Goal: Task Accomplishment & Management: Manage account settings

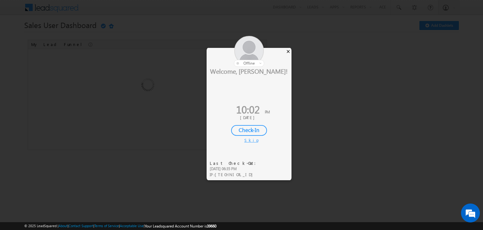
click at [289, 51] on div "×" at bounding box center [288, 51] width 7 height 7
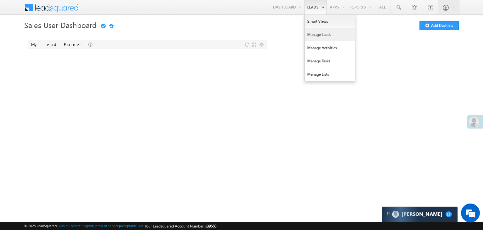
click at [313, 36] on link "Manage Leads" at bounding box center [330, 34] width 50 height 13
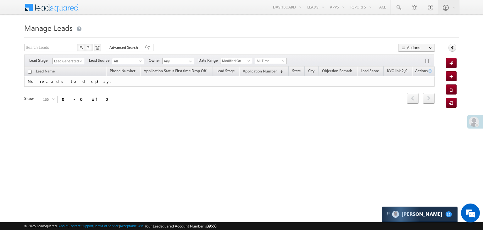
click at [80, 61] on span at bounding box center [81, 62] width 5 height 5
click at [68, 65] on link "All" at bounding box center [69, 68] width 32 height 6
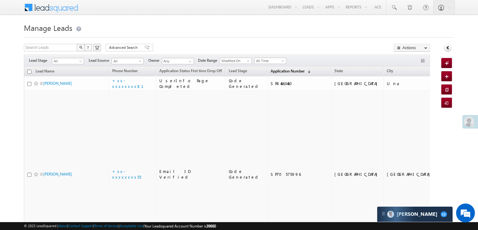
click at [279, 70] on span "Application Number" at bounding box center [287, 71] width 34 height 5
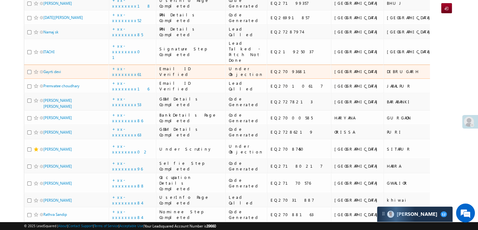
scroll to position [126, 0]
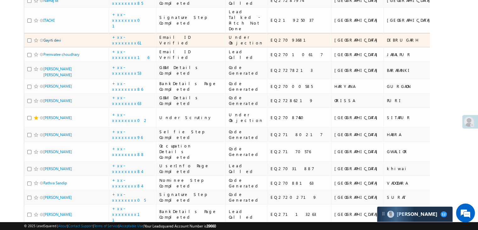
click at [52, 42] on link "Gayrti devi" at bounding box center [52, 40] width 18 height 5
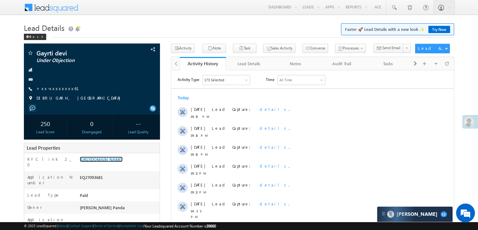
click at [123, 162] on link "[URL][DOMAIN_NAME]" at bounding box center [101, 158] width 43 height 5
click at [30, 36] on div "Back" at bounding box center [35, 37] width 22 height 6
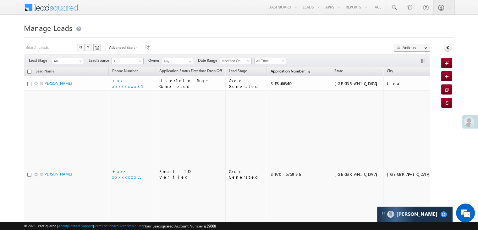
click at [272, 73] on span "Application Number" at bounding box center [287, 71] width 34 height 5
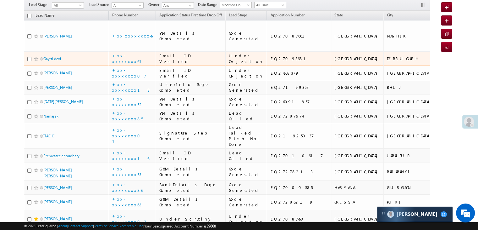
scroll to position [63, 0]
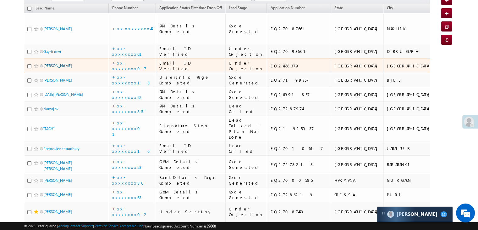
click at [61, 68] on link "Joy chakraborty" at bounding box center [57, 65] width 29 height 5
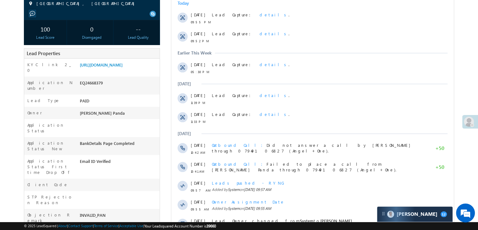
scroll to position [126, 0]
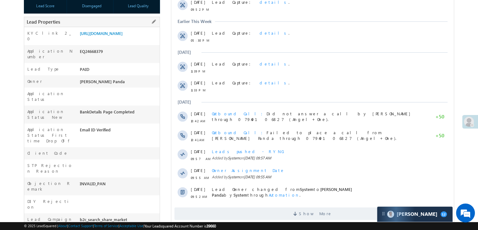
click at [117, 53] on div "EQ24668379" at bounding box center [118, 52] width 81 height 9
click at [116, 36] on link "https://angelbroking1-pk3em7sa.customui-test.leadsquared.com?leadId=39bb9a18-c3…" at bounding box center [101, 33] width 43 height 5
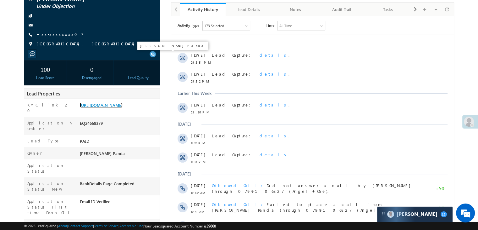
scroll to position [157, 0]
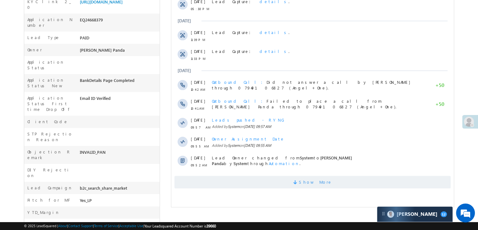
click at [315, 183] on span "Show More" at bounding box center [315, 182] width 33 height 13
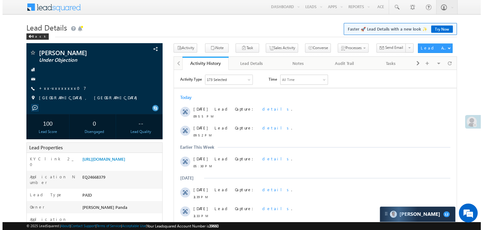
scroll to position [0, 0]
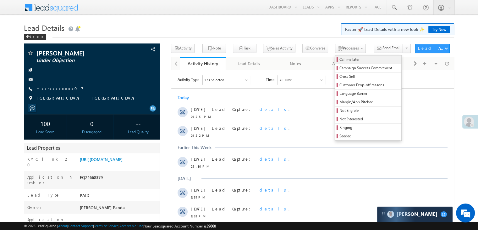
click at [348, 57] on span "Call me later" at bounding box center [370, 60] width 60 height 6
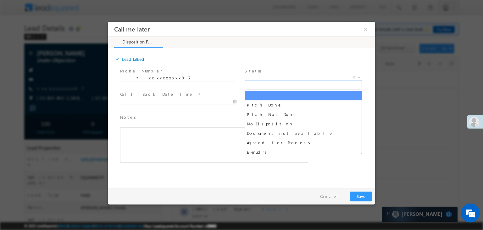
click at [309, 76] on span "X" at bounding box center [303, 77] width 117 height 6
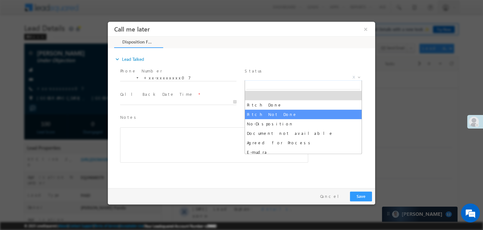
select select "Pitch Not Done"
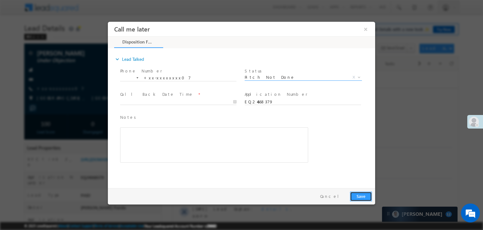
click at [362, 197] on button "Save" at bounding box center [361, 196] width 22 height 10
type input "08/16/25 10:12 PM"
click at [161, 103] on body "Call me later ×" at bounding box center [241, 103] width 267 height 163
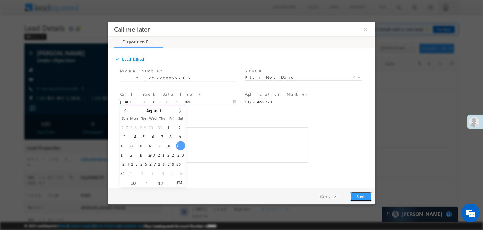
click at [361, 196] on button "Save" at bounding box center [361, 196] width 22 height 10
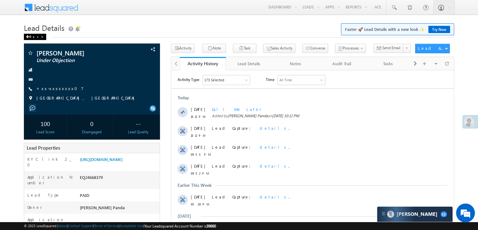
click at [30, 35] on div "Back" at bounding box center [35, 37] width 22 height 6
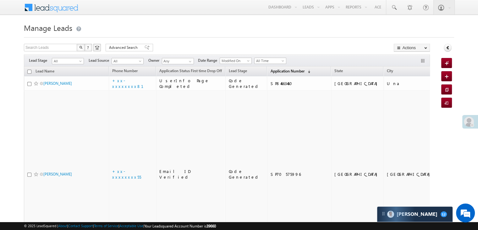
click at [271, 72] on span "Application Number" at bounding box center [287, 71] width 34 height 5
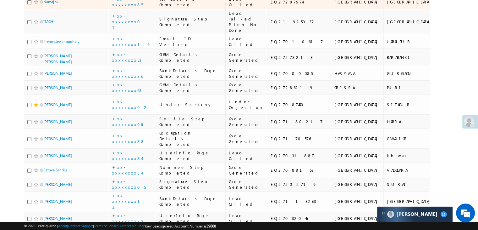
scroll to position [189, 0]
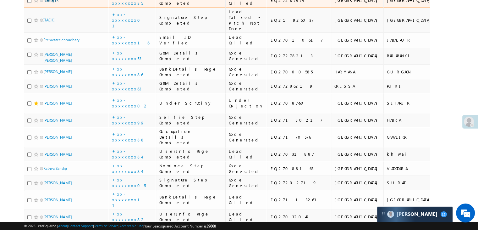
click at [50, 3] on link "Namaj sk" at bounding box center [50, 0] width 15 height 5
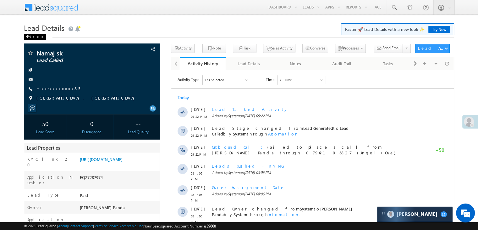
click at [30, 35] on div "Back" at bounding box center [35, 37] width 22 height 6
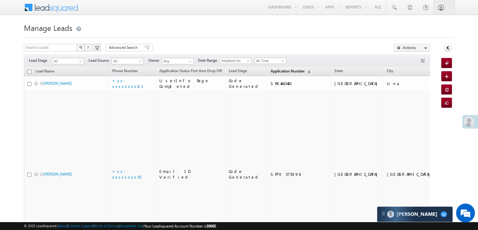
click at [278, 70] on span "Application Number" at bounding box center [287, 71] width 34 height 5
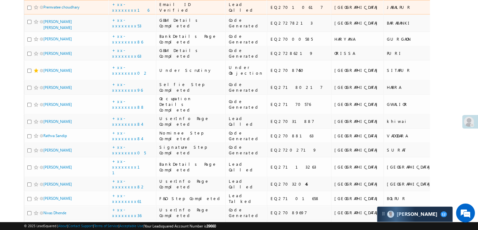
scroll to position [220, 0]
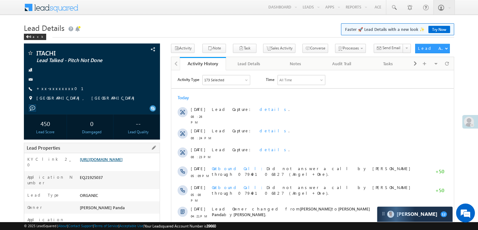
click at [123, 162] on link "[URL][DOMAIN_NAME]" at bounding box center [101, 158] width 43 height 5
click at [395, 5] on span at bounding box center [394, 7] width 6 height 6
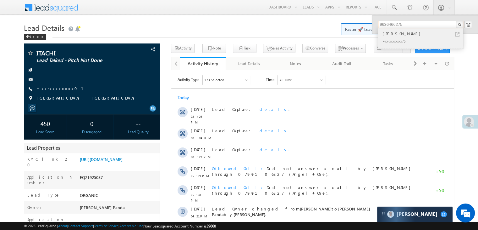
type input "9636466275"
click at [386, 36] on div "Akram Khan" at bounding box center [424, 33] width 84 height 7
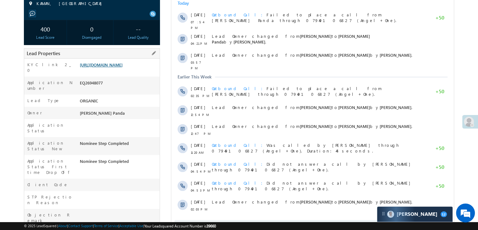
click at [123, 67] on link "[URL][DOMAIN_NAME]" at bounding box center [101, 64] width 43 height 5
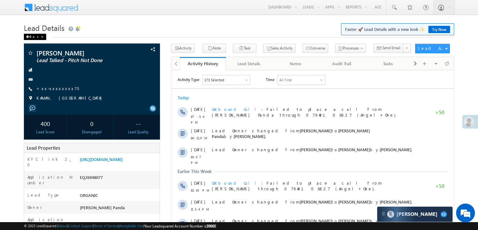
click at [30, 37] on div "Back" at bounding box center [35, 37] width 22 height 6
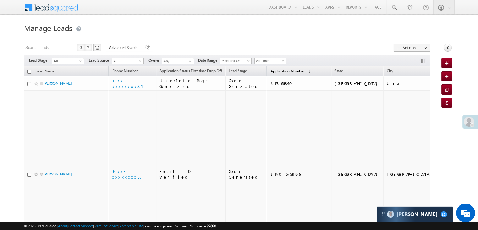
click at [270, 71] on span "Application Number" at bounding box center [287, 71] width 34 height 5
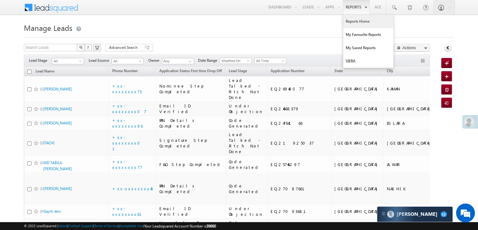
click at [357, 22] on link "Reports Home" at bounding box center [368, 21] width 50 height 13
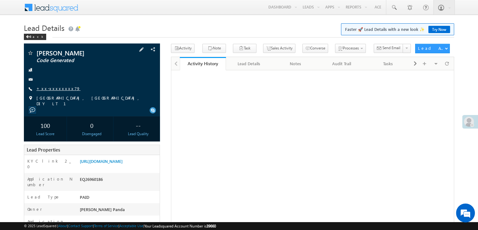
click at [55, 88] on link "+xx-xxxxxxxx79" at bounding box center [58, 88] width 44 height 5
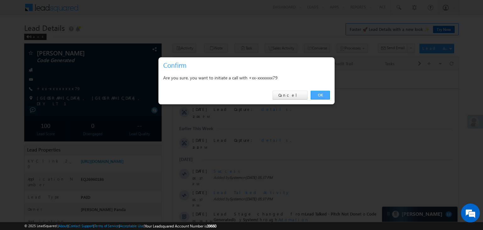
drag, startPoint x: 321, startPoint y: 94, endPoint x: 19, endPoint y: 21, distance: 310.8
click at [321, 94] on link "OK" at bounding box center [320, 95] width 19 height 9
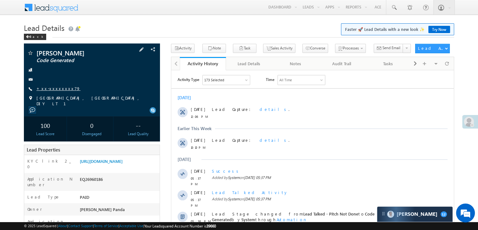
click at [60, 90] on link "+xx-xxxxxxxx79" at bounding box center [58, 88] width 44 height 5
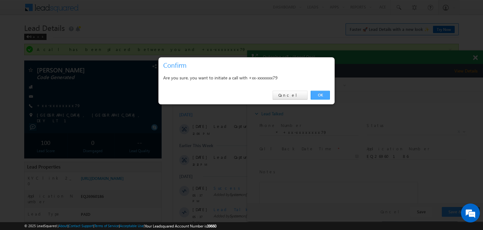
click at [325, 94] on link "OK" at bounding box center [320, 95] width 19 height 9
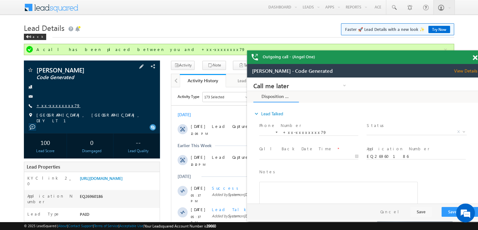
click at [59, 104] on link "+xx-xxxxxxxx79" at bounding box center [58, 105] width 44 height 5
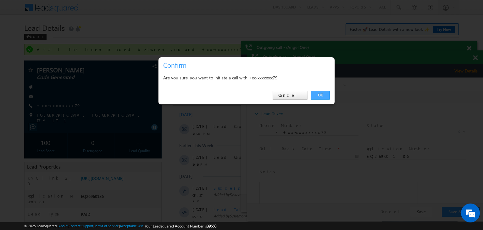
click at [322, 94] on link "OK" at bounding box center [320, 95] width 19 height 9
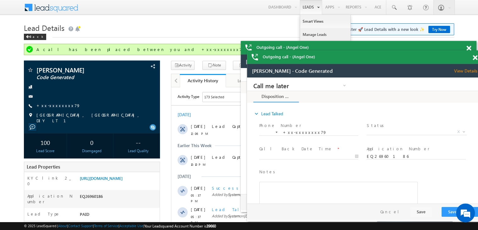
click at [311, 32] on link "Manage Leads" at bounding box center [325, 34] width 50 height 13
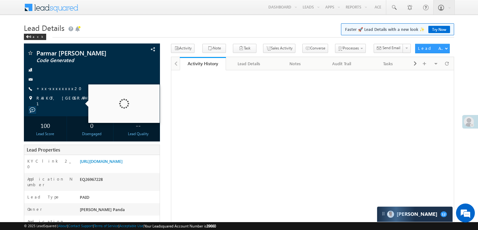
click at [48, 91] on link "+xx-xxxxxxxx20" at bounding box center [60, 88] width 49 height 5
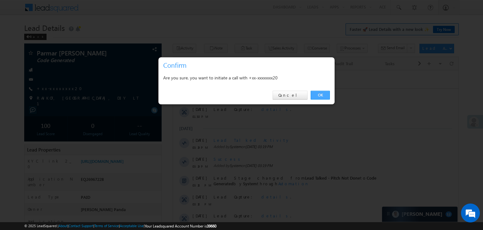
click at [318, 95] on link "OK" at bounding box center [320, 95] width 19 height 9
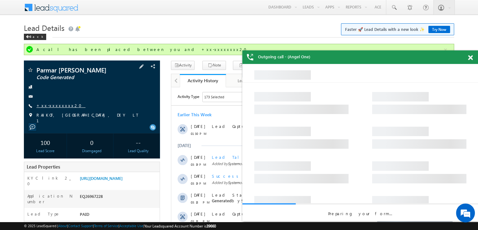
click at [51, 108] on link "+xx-xxxxxxxx20" at bounding box center [60, 105] width 49 height 5
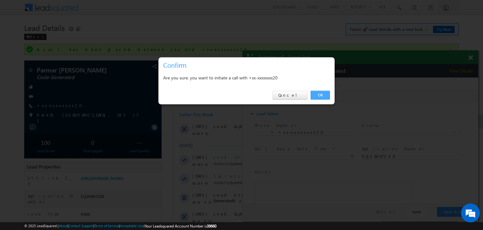
click at [323, 96] on link "OK" at bounding box center [320, 95] width 19 height 9
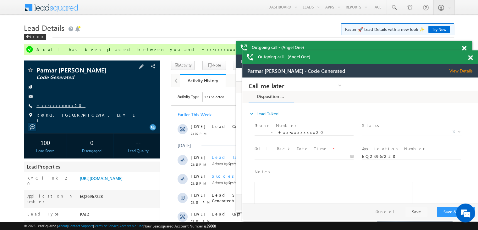
click at [53, 108] on link "+xx-xxxxxxxx20" at bounding box center [60, 105] width 49 height 5
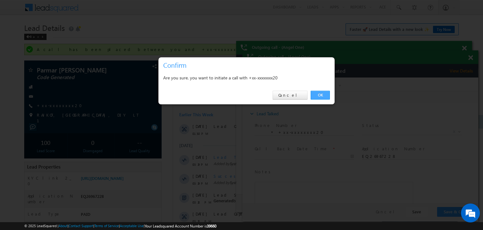
click at [324, 93] on link "OK" at bounding box center [320, 95] width 19 height 9
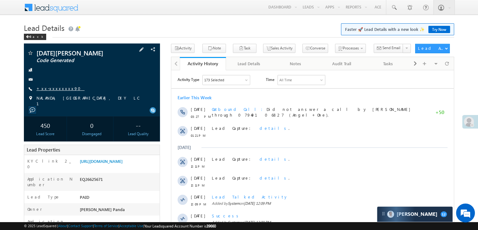
click at [60, 90] on link "+xx-xxxxxxxx90" at bounding box center [60, 88] width 48 height 5
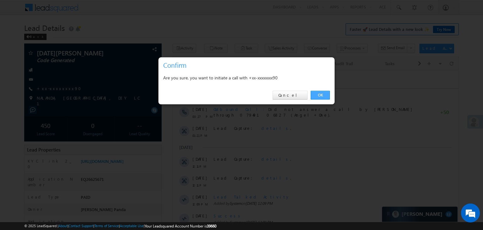
click at [317, 95] on link "OK" at bounding box center [320, 95] width 19 height 9
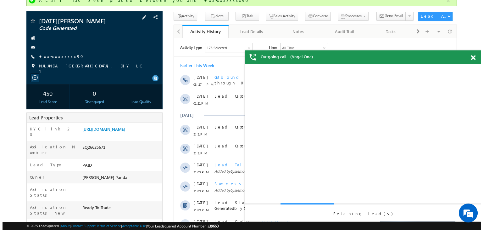
scroll to position [17, 0]
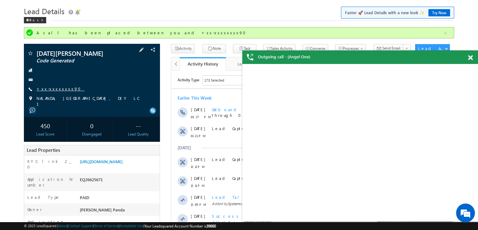
click at [57, 90] on link "+xx-xxxxxxxx90" at bounding box center [60, 88] width 48 height 5
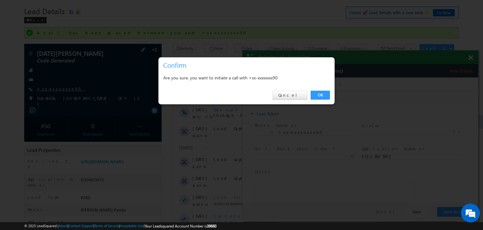
scroll to position [0, 0]
click at [318, 92] on link "OK" at bounding box center [320, 95] width 19 height 9
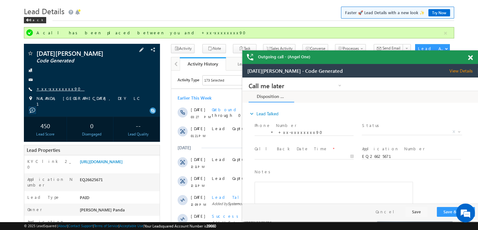
click at [56, 90] on link "+xx-xxxxxxxx90" at bounding box center [60, 88] width 48 height 5
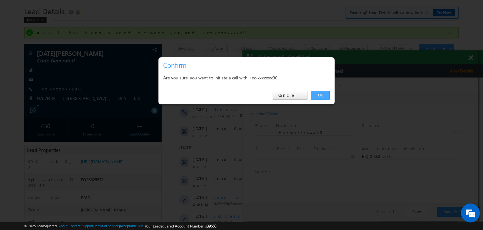
click at [321, 93] on link "OK" at bounding box center [320, 95] width 19 height 9
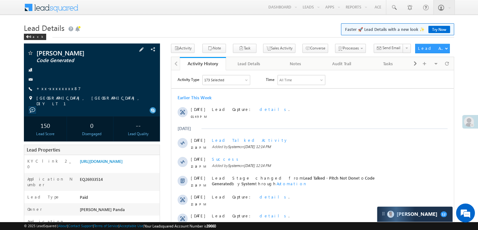
click at [58, 97] on div "[PERSON_NAME] Code Generated +xx-xxxxxxxx87" at bounding box center [92, 78] width 130 height 57
click at [58, 91] on link "+xx-xxxxxxxx87" at bounding box center [58, 88] width 44 height 5
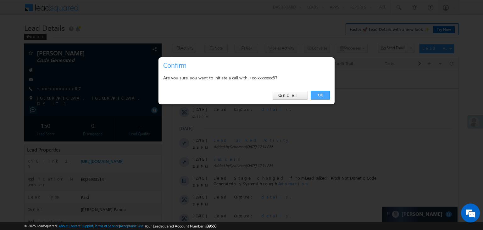
click at [320, 95] on link "OK" at bounding box center [320, 95] width 19 height 9
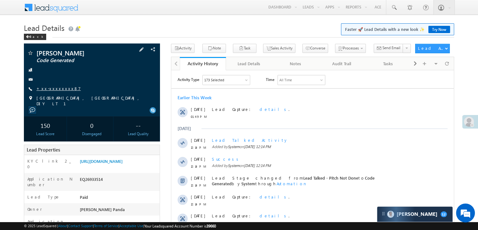
click at [58, 91] on link "+xx-xxxxxxxx87" at bounding box center [58, 88] width 44 height 5
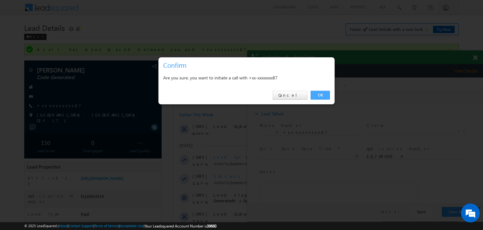
click at [322, 96] on link "OK" at bounding box center [320, 95] width 19 height 9
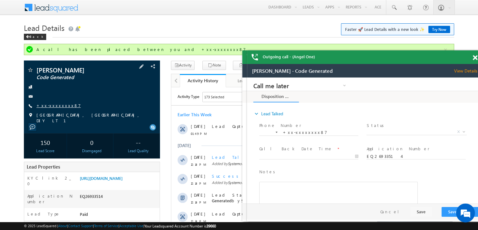
click at [59, 108] on link "+xx-xxxxxxxx87" at bounding box center [58, 105] width 44 height 5
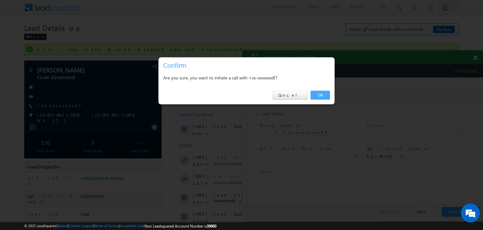
click at [320, 94] on link "OK" at bounding box center [320, 95] width 19 height 9
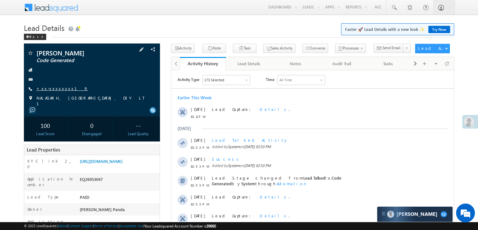
click at [56, 87] on link "+xx-xxxxxxxx19" at bounding box center [62, 88] width 52 height 5
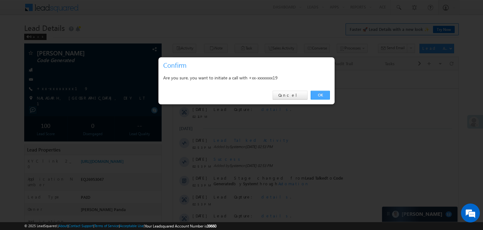
click at [319, 94] on link "OK" at bounding box center [320, 95] width 19 height 9
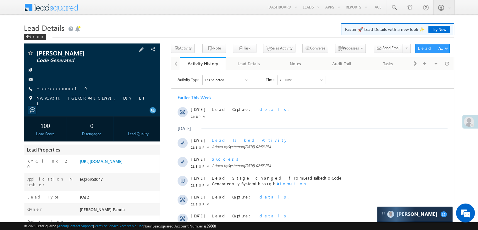
click at [65, 88] on div "+xx-xxxxxxxx19" at bounding box center [92, 89] width 130 height 6
click at [57, 90] on link "+xx-xxxxxxxx19" at bounding box center [62, 88] width 52 height 5
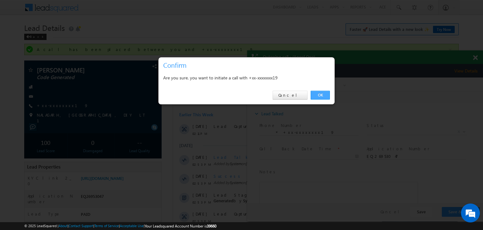
click at [326, 92] on link "OK" at bounding box center [320, 95] width 19 height 9
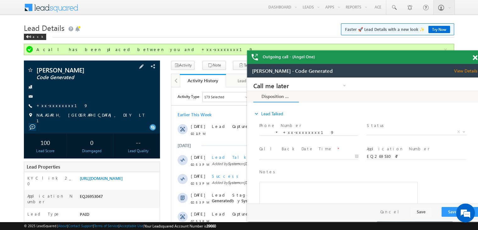
click at [59, 108] on span "+xx-xxxxxxxx19" at bounding box center [62, 106] width 52 height 6
click at [56, 107] on link "+xx-xxxxxxxx19" at bounding box center [62, 105] width 52 height 5
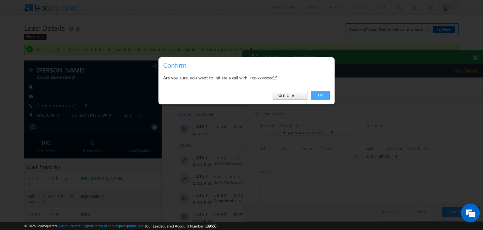
click at [322, 98] on link "OK" at bounding box center [320, 95] width 19 height 9
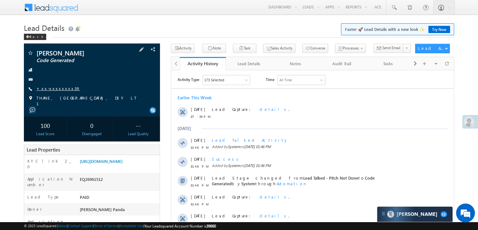
click at [56, 90] on link "+xx-xxxxxxxx39" at bounding box center [58, 88] width 44 height 5
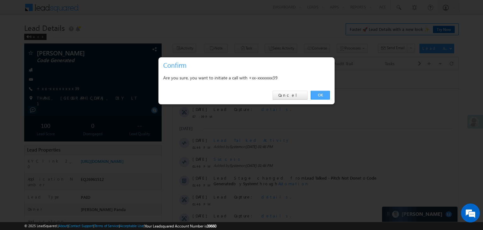
click at [319, 96] on link "OK" at bounding box center [320, 95] width 19 height 9
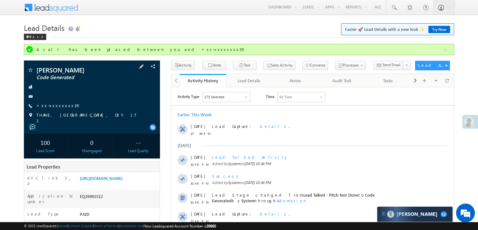
drag, startPoint x: 56, startPoint y: 88, endPoint x: 63, endPoint y: 92, distance: 7.7
click at [56, 88] on div "[PERSON_NAME] Code Generated +xx-xxxxxxxx39" at bounding box center [92, 95] width 130 height 57
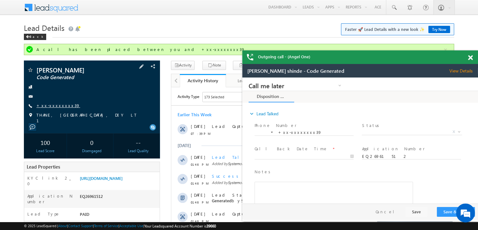
click at [63, 104] on link "+xx-xxxxxxxx39" at bounding box center [58, 105] width 44 height 5
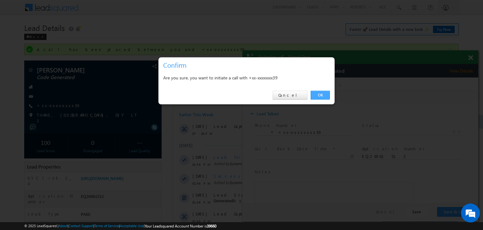
click at [322, 93] on link "OK" at bounding box center [320, 95] width 19 height 9
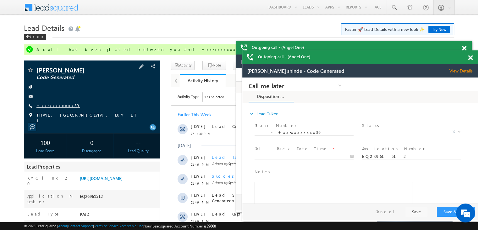
click at [50, 105] on link "+xx-xxxxxxxx39" at bounding box center [58, 105] width 44 height 5
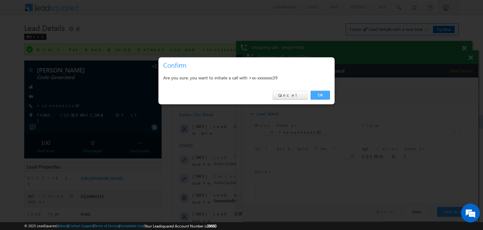
drag, startPoint x: 321, startPoint y: 93, endPoint x: 80, endPoint y: 16, distance: 253.9
click at [321, 93] on link "OK" at bounding box center [320, 95] width 19 height 9
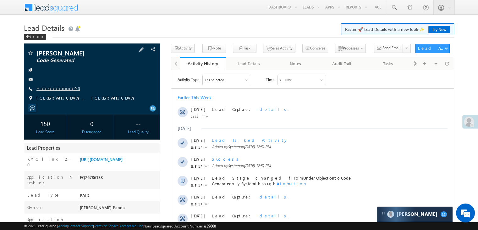
click at [53, 89] on link "+xx-xxxxxxxx93" at bounding box center [58, 88] width 44 height 5
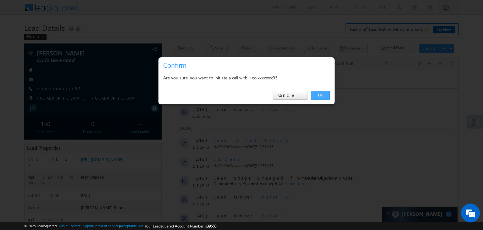
click at [321, 93] on link "OK" at bounding box center [320, 95] width 19 height 9
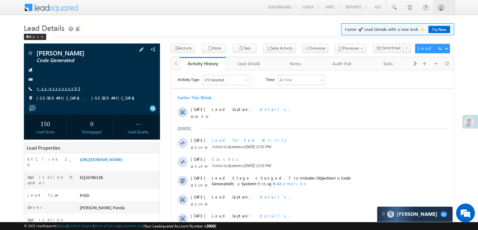
click at [50, 73] on div at bounding box center [92, 70] width 130 height 6
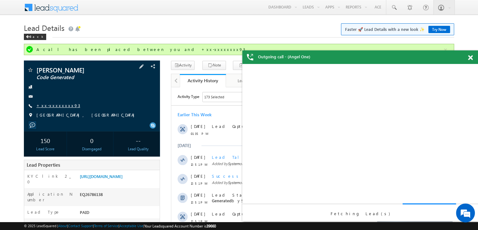
click at [58, 106] on link "+xx-xxxxxxxx93" at bounding box center [58, 105] width 44 height 5
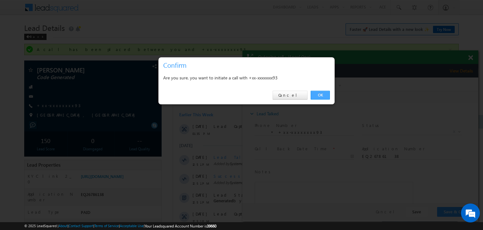
click at [317, 96] on link "OK" at bounding box center [320, 95] width 19 height 9
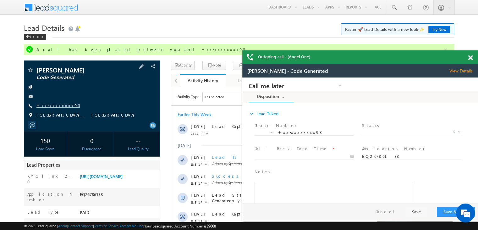
click at [54, 105] on link "+xx-xxxxxxxx93" at bounding box center [58, 105] width 44 height 5
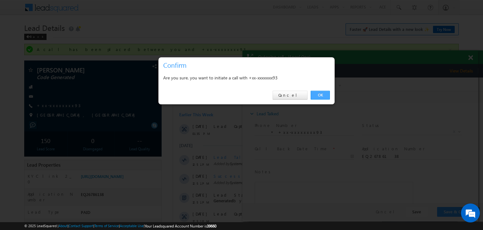
click at [319, 91] on link "OK" at bounding box center [320, 95] width 19 height 9
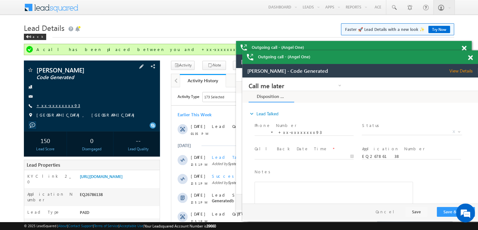
click at [49, 104] on link "+xx-xxxxxxxx93" at bounding box center [58, 105] width 44 height 5
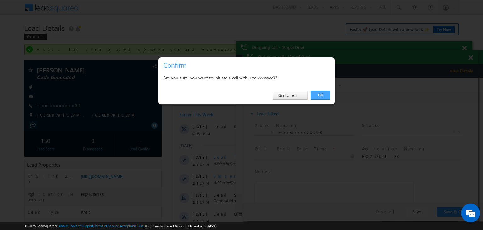
click at [322, 94] on link "OK" at bounding box center [320, 95] width 19 height 9
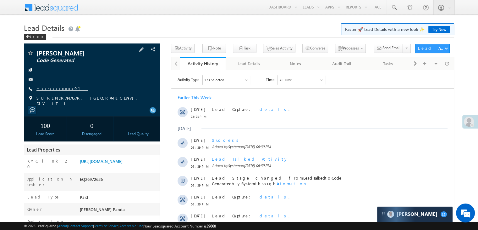
click at [53, 88] on link "+xx-xxxxxxxx91" at bounding box center [62, 88] width 52 height 5
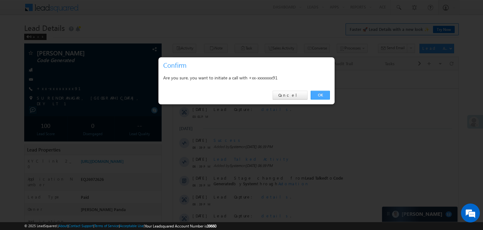
click at [318, 93] on link "OK" at bounding box center [320, 95] width 19 height 9
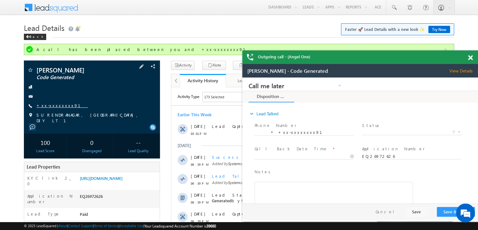
click at [60, 106] on link "+xx-xxxxxxxx91" at bounding box center [62, 105] width 52 height 5
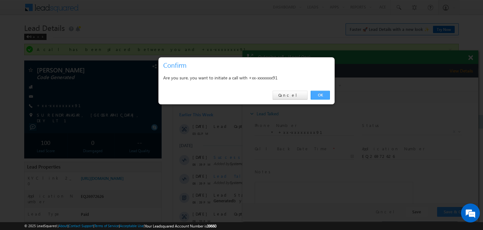
click at [321, 96] on link "OK" at bounding box center [320, 95] width 19 height 9
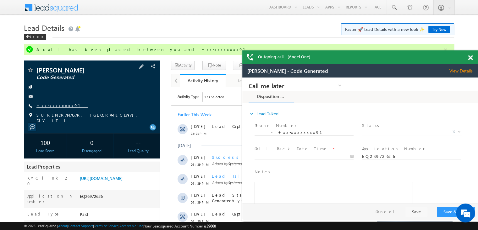
click at [54, 103] on link "+xx-xxxxxxxx91" at bounding box center [62, 105] width 52 height 5
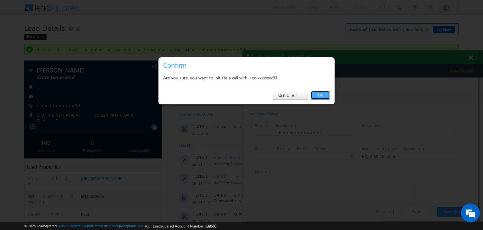
drag, startPoint x: 313, startPoint y: 95, endPoint x: 67, endPoint y: 11, distance: 259.8
click at [313, 95] on link "OK" at bounding box center [320, 95] width 19 height 9
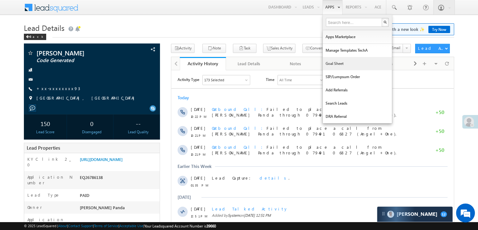
click at [337, 63] on link "Goal Sheet" at bounding box center [357, 63] width 69 height 13
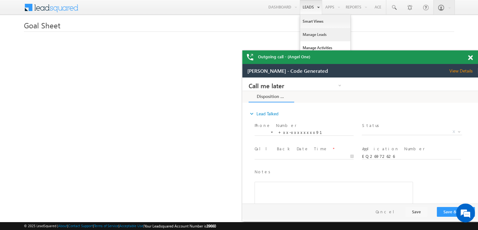
click at [311, 34] on link "Manage Leads" at bounding box center [325, 34] width 50 height 13
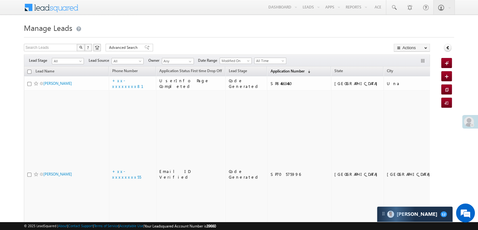
click at [272, 72] on span "Application Number" at bounding box center [287, 71] width 34 height 5
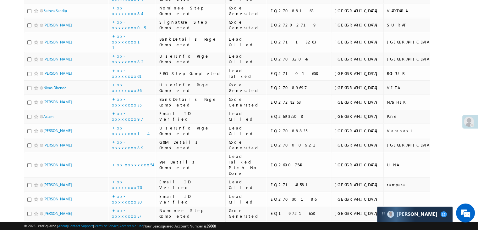
scroll to position [535, 0]
